Goal: Task Accomplishment & Management: Use online tool/utility

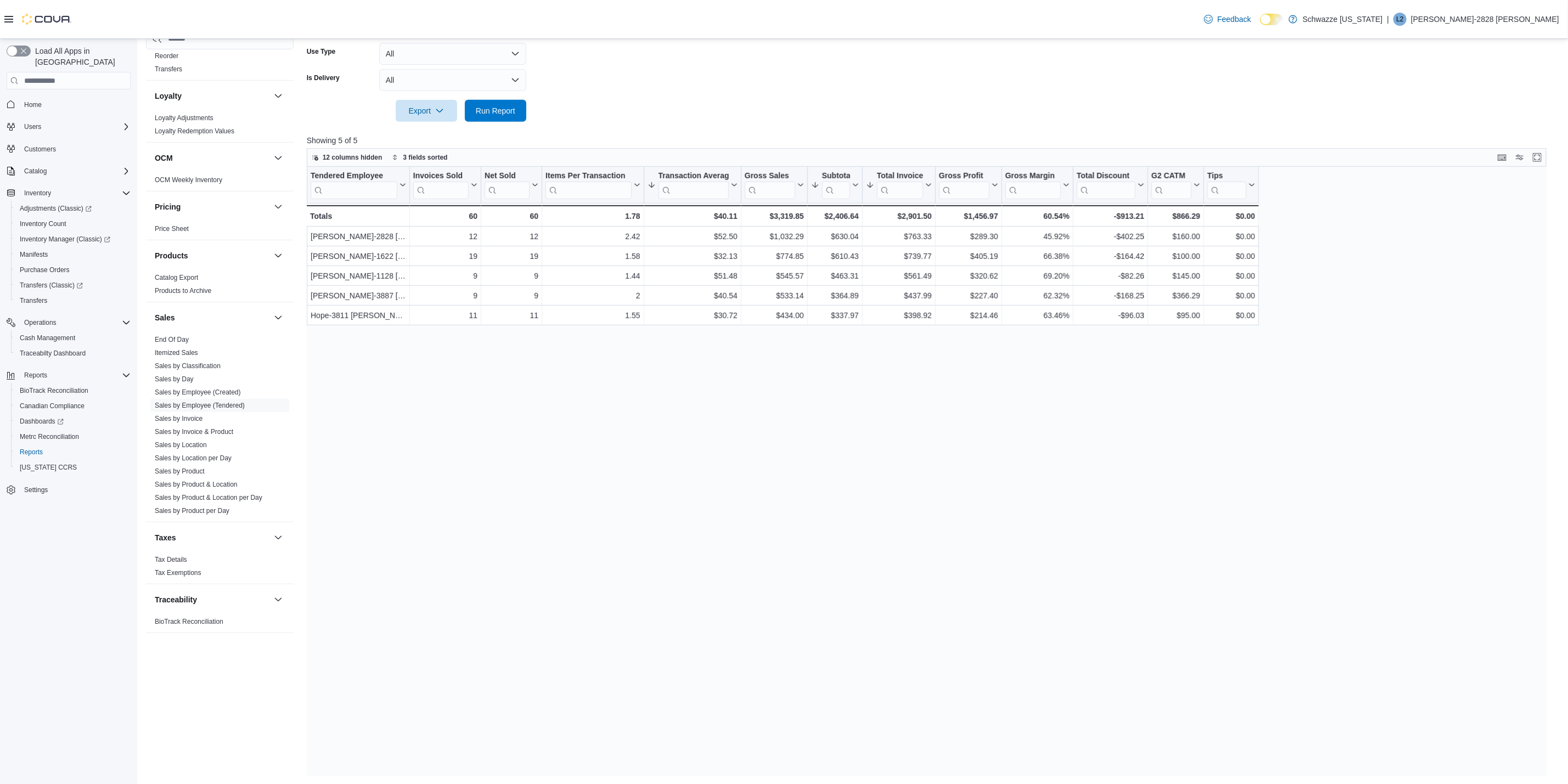
scroll to position [522, 0]
click at [174, 331] on link "End Of Day" at bounding box center [171, 333] width 34 height 8
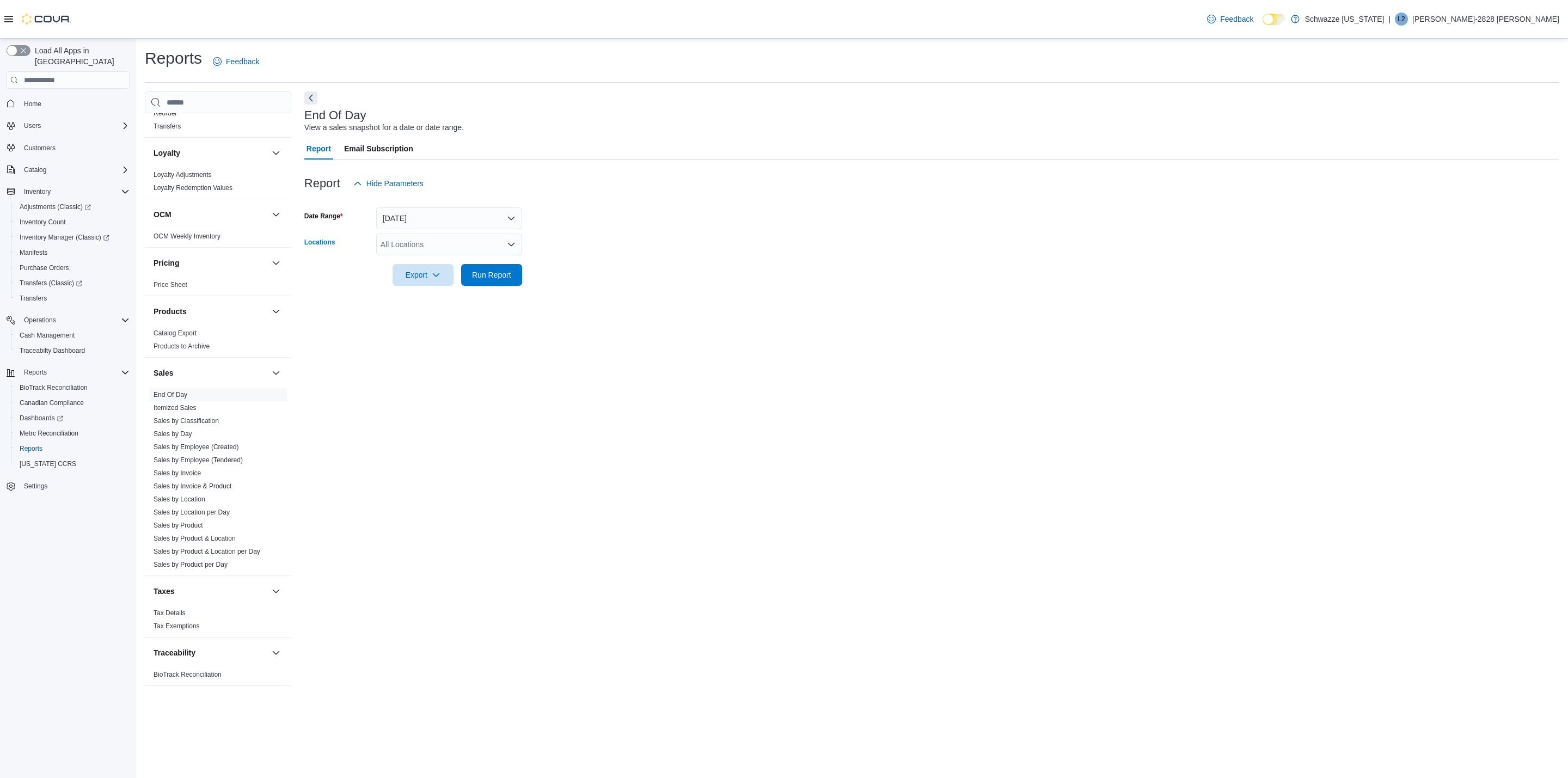
click at [435, 237] on div "All Locations" at bounding box center [449, 245] width 146 height 22
click at [453, 281] on span "RGO15 [GEOGRAPHIC_DATA]" at bounding box center [458, 279] width 107 height 11
click at [598, 292] on div at bounding box center [932, 292] width 1255 height 13
click at [505, 284] on span "Run Report" at bounding box center [491, 275] width 48 height 22
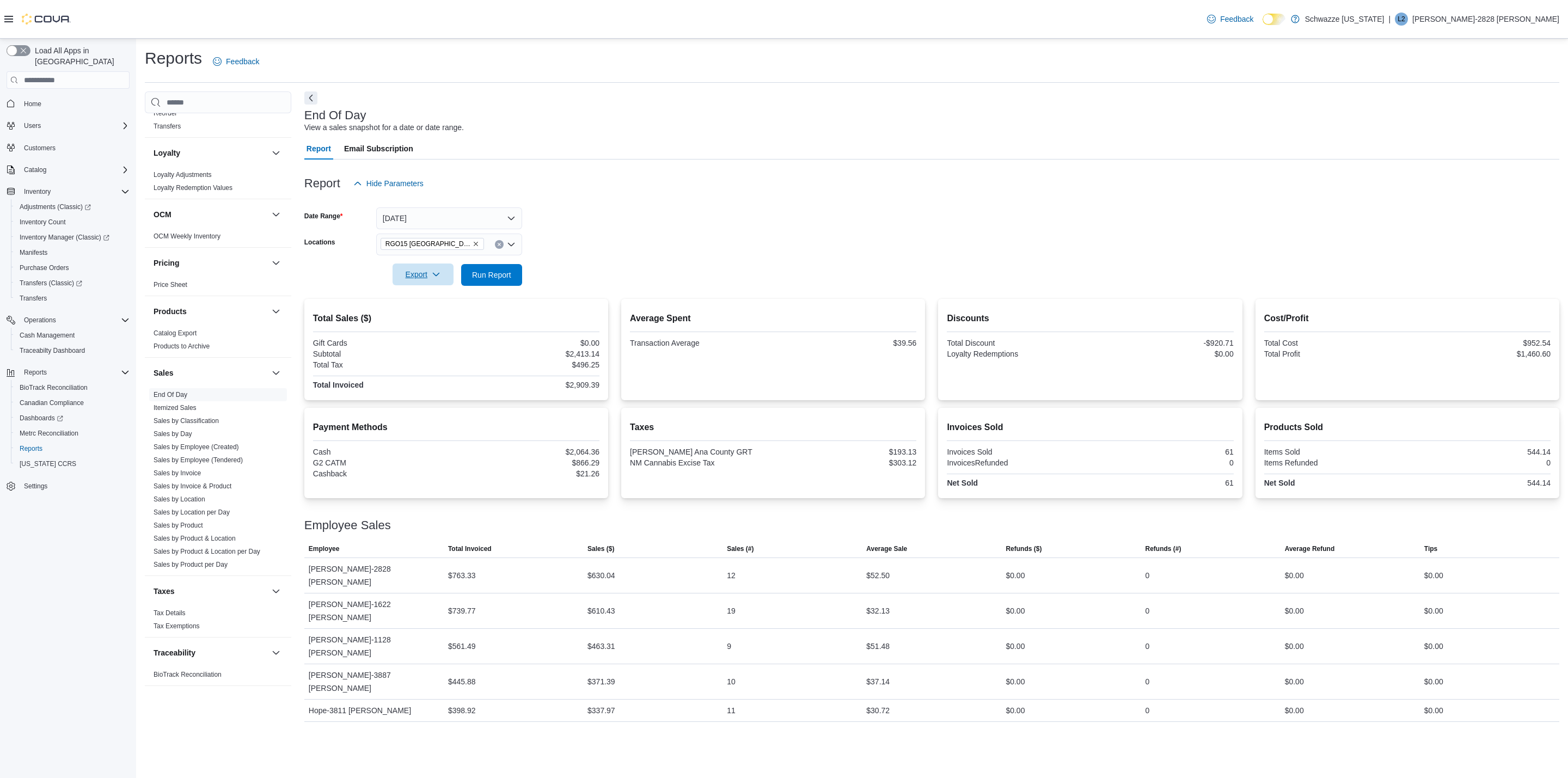
click at [412, 279] on span "Export" at bounding box center [423, 275] width 48 height 22
click at [424, 317] on span "Export to Pdf" at bounding box center [424, 318] width 49 height 9
